Goal: Check status: Check status

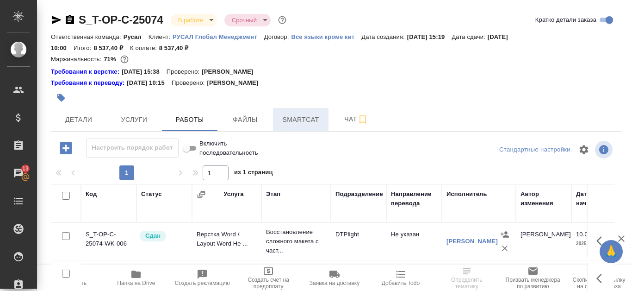
click at [293, 122] on span "Smartcat" at bounding box center [301, 120] width 44 height 12
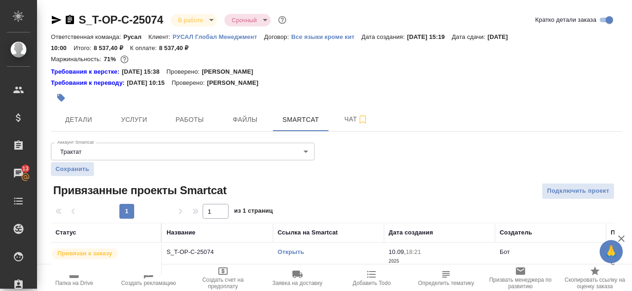
click at [294, 252] on link "Открыть" at bounding box center [291, 251] width 26 height 7
click at [55, 22] on icon "button" at bounding box center [57, 20] width 10 height 8
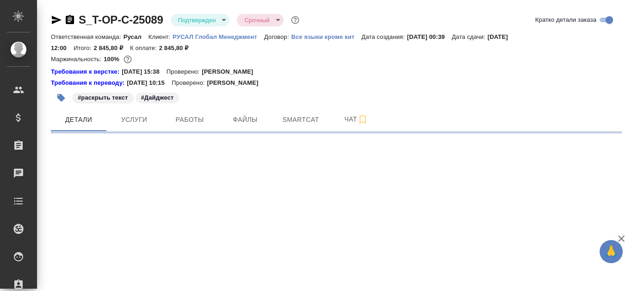
select select "RU"
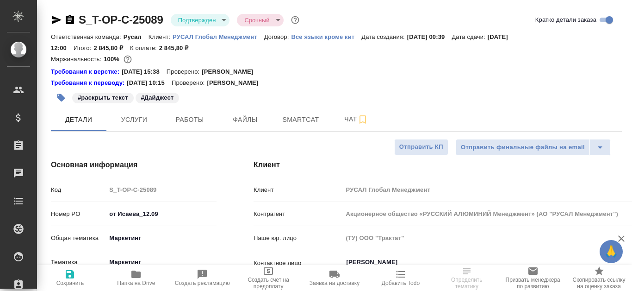
type textarea "x"
type input "Авдеенко Кирилл"
type input "Журавлева Александра"
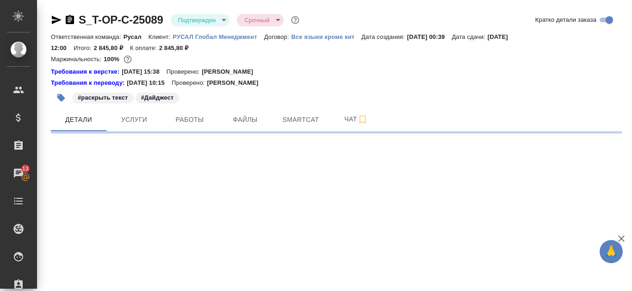
select select "RU"
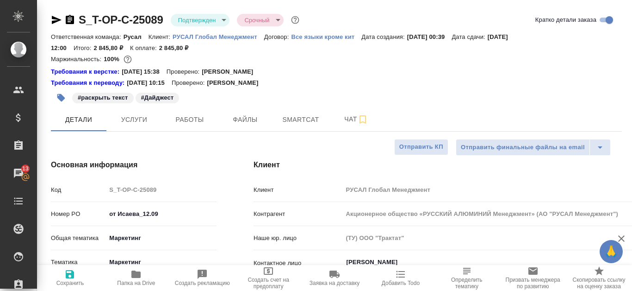
type textarea "x"
click at [305, 123] on span "Smartcat" at bounding box center [301, 120] width 44 height 12
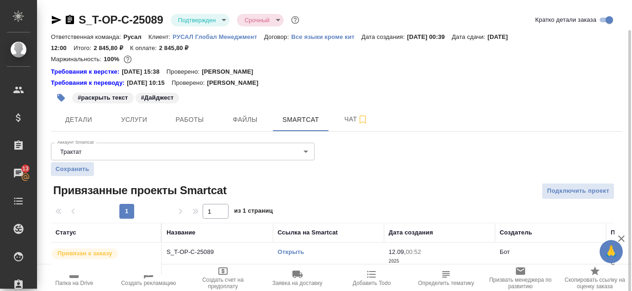
scroll to position [15, 0]
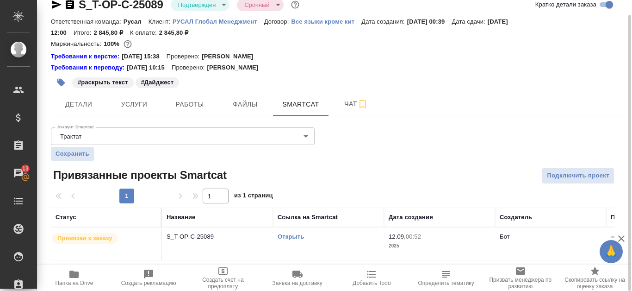
click at [301, 237] on link "Открыть" at bounding box center [291, 236] width 26 height 7
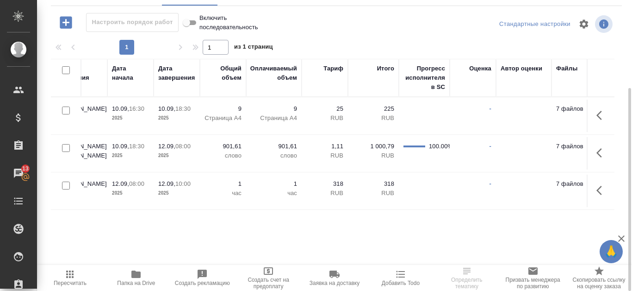
scroll to position [0, 485]
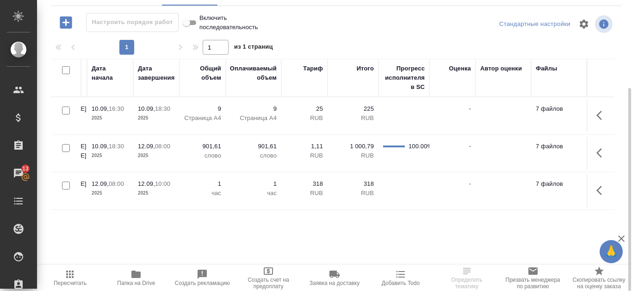
click at [598, 188] on icon "button" at bounding box center [602, 190] width 11 height 11
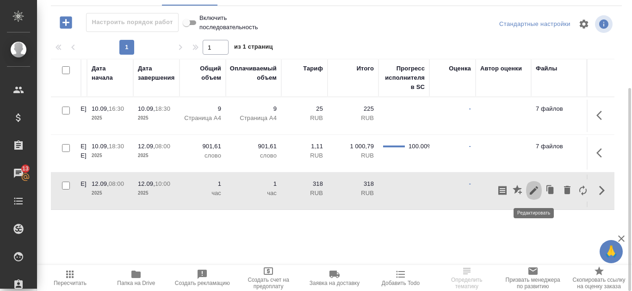
click at [533, 188] on icon "button" at bounding box center [534, 190] width 11 height 11
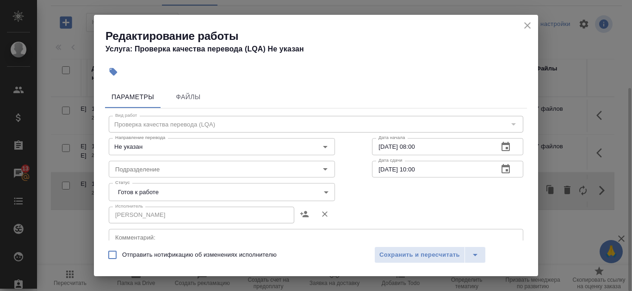
click at [325, 193] on body "🙏 .cls-1 fill:#fff; AWATERA Kanataeva Ekaterina Клиенты Спецификации Заказы 13 …" at bounding box center [316, 145] width 632 height 291
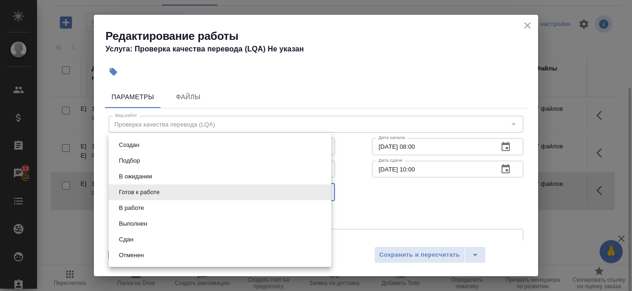
click at [188, 241] on li "Сдан" at bounding box center [220, 239] width 223 height 16
type input "closed"
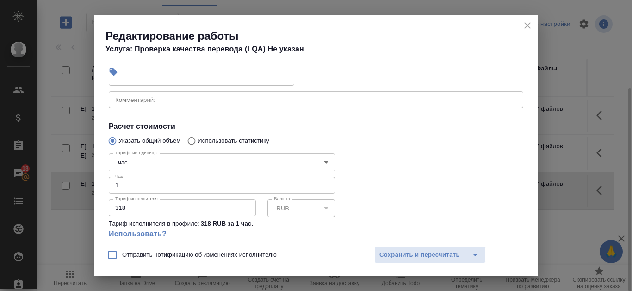
scroll to position [139, 0]
type input "2"
click at [321, 181] on input "2" at bounding box center [222, 183] width 226 height 17
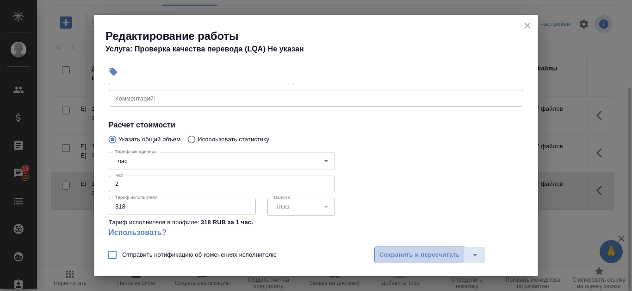
click at [418, 248] on button "Сохранить и пересчитать" at bounding box center [419, 254] width 91 height 17
